Goal: Information Seeking & Learning: Find specific fact

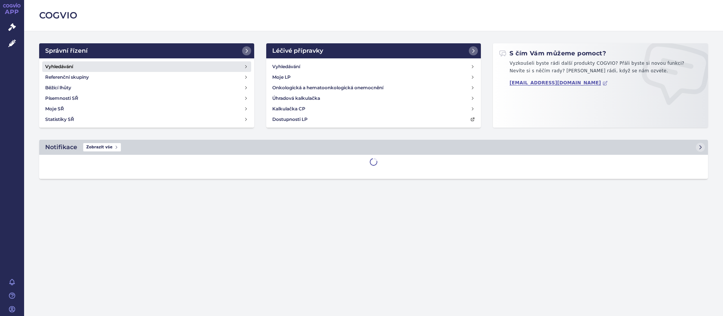
click at [52, 67] on h4 "Vyhledávání" at bounding box center [59, 67] width 28 height 8
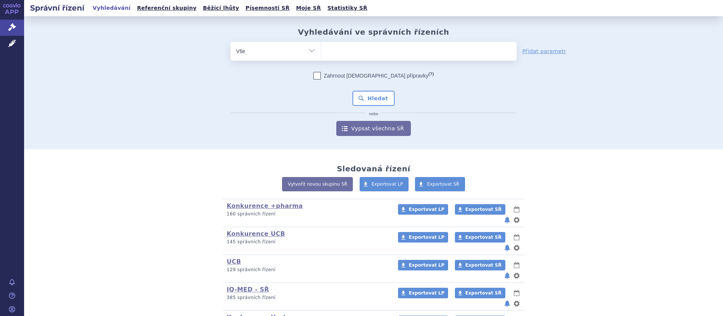
click at [335, 52] on ul at bounding box center [419, 50] width 196 height 16
click at [321, 52] on select at bounding box center [321, 50] width 0 height 19
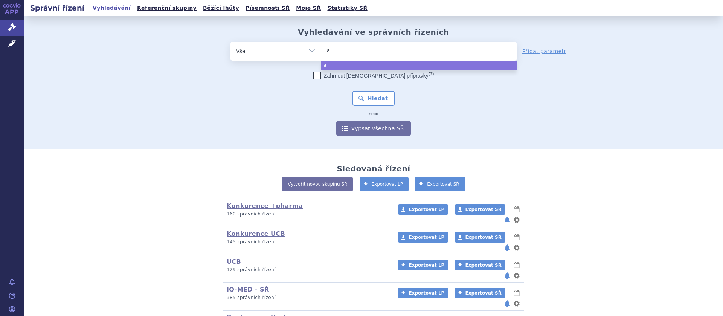
type input "af"
type input "afl"
type input "afli"
type input "aflibe"
type input "afliber"
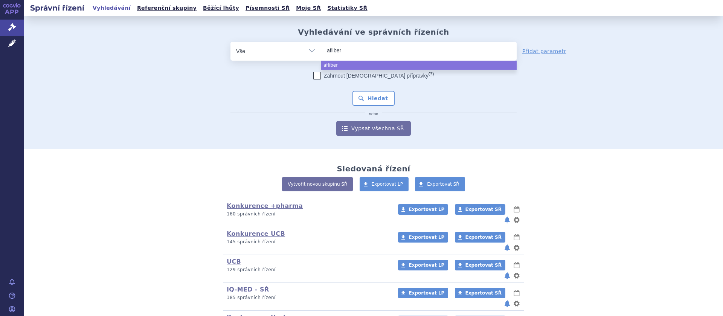
type input "afliberc"
type input "afliberce"
type input "aflibercep"
type input "[MEDICAL_DATA]"
select select "[MEDICAL_DATA]"
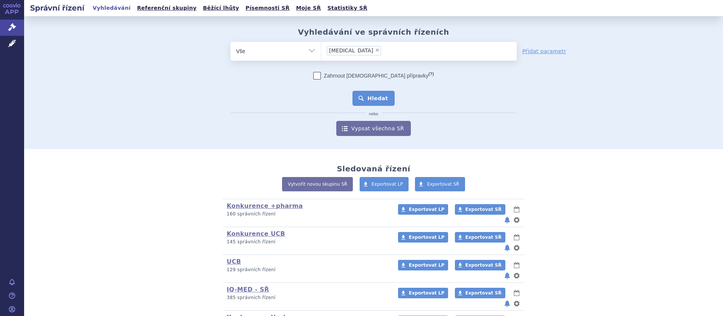
click at [371, 98] on button "Hledat" at bounding box center [374, 98] width 43 height 15
